Goal: Register for event/course

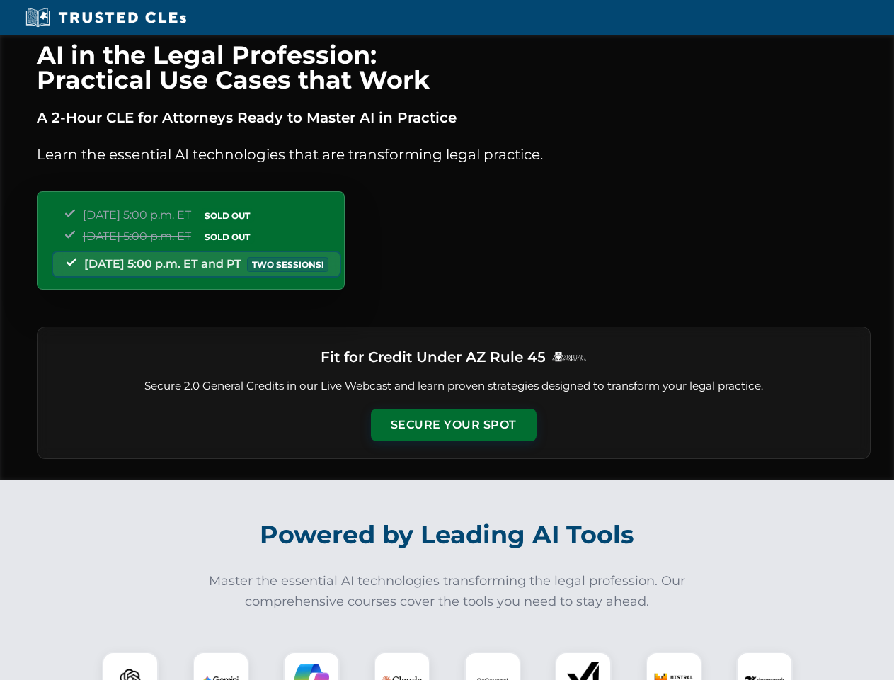
click at [453, 425] on button "Secure Your Spot" at bounding box center [454, 425] width 166 height 33
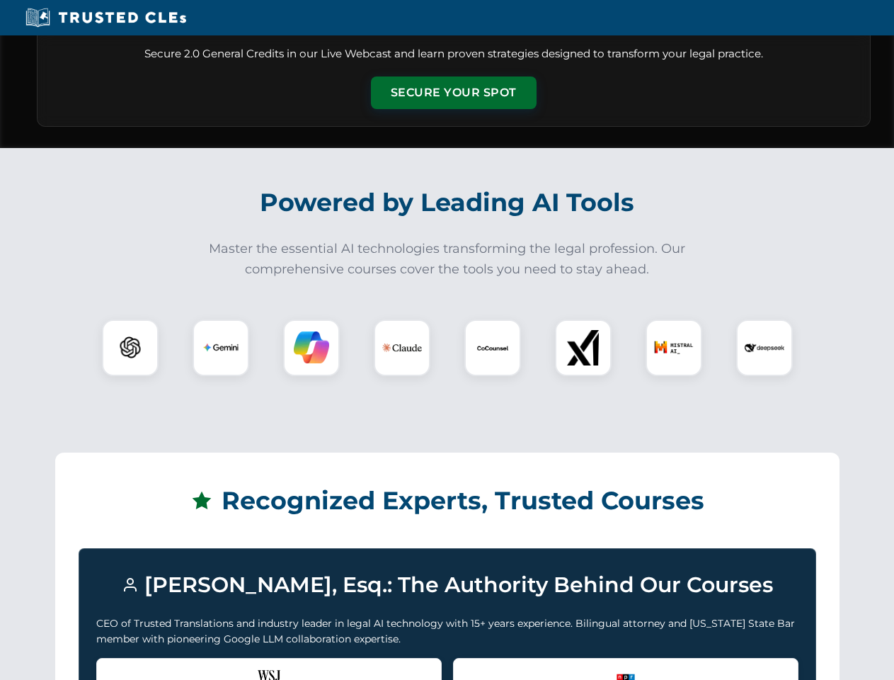
click at [221, 666] on div "Recognized by the WSJ [PERSON_NAME] was featured for his expertise in AI legal …" at bounding box center [269, 686] width 346 height 57
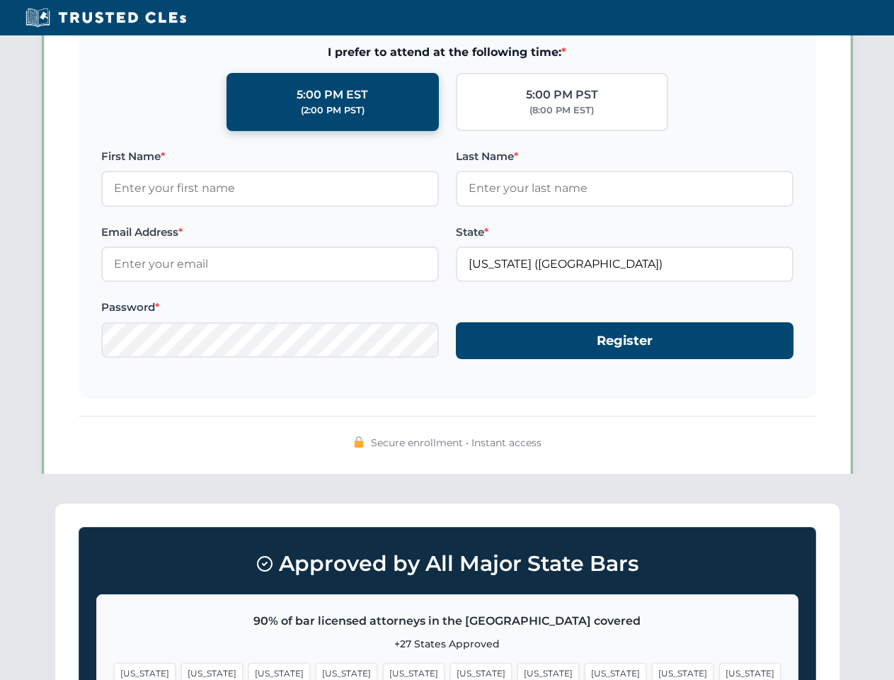
click at [518, 666] on span "[US_STATE]" at bounding box center [549, 673] width 62 height 21
click at [652, 666] on span "[US_STATE]" at bounding box center [683, 673] width 62 height 21
